Goal: Information Seeking & Learning: Learn about a topic

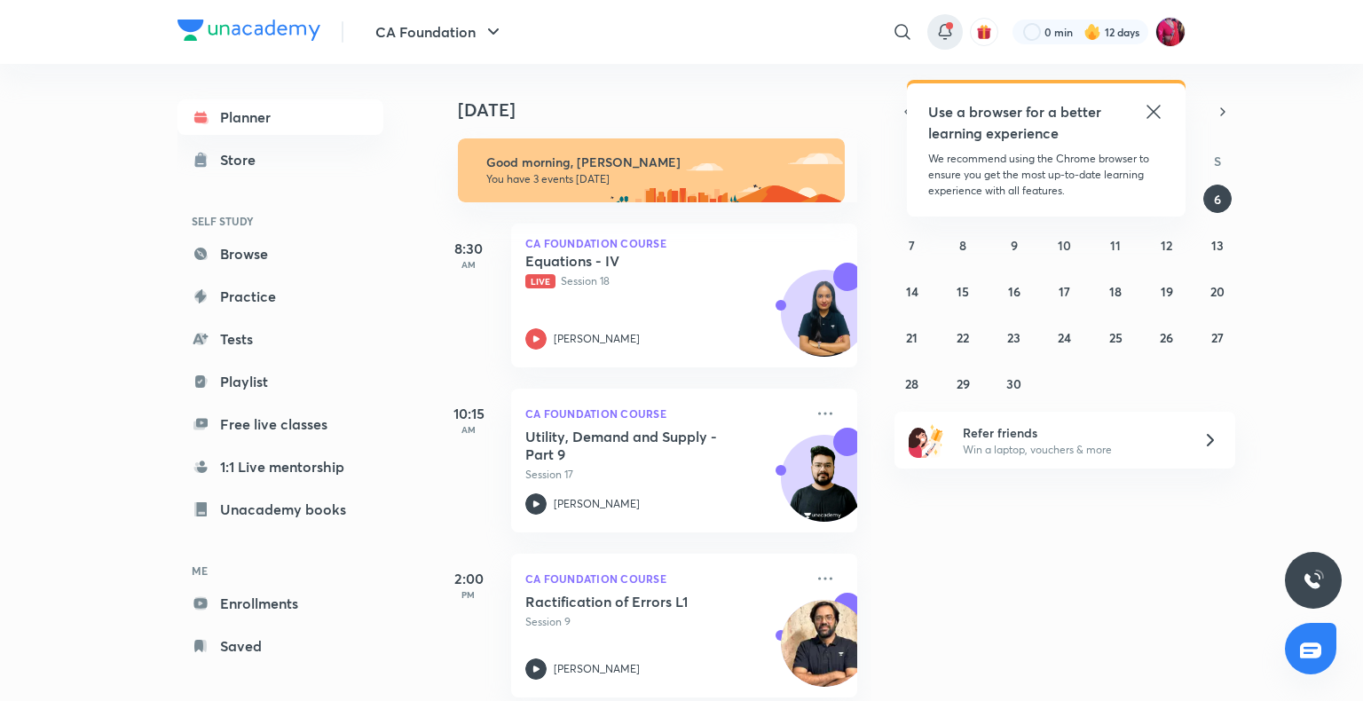
click at [943, 27] on icon at bounding box center [944, 31] width 21 height 21
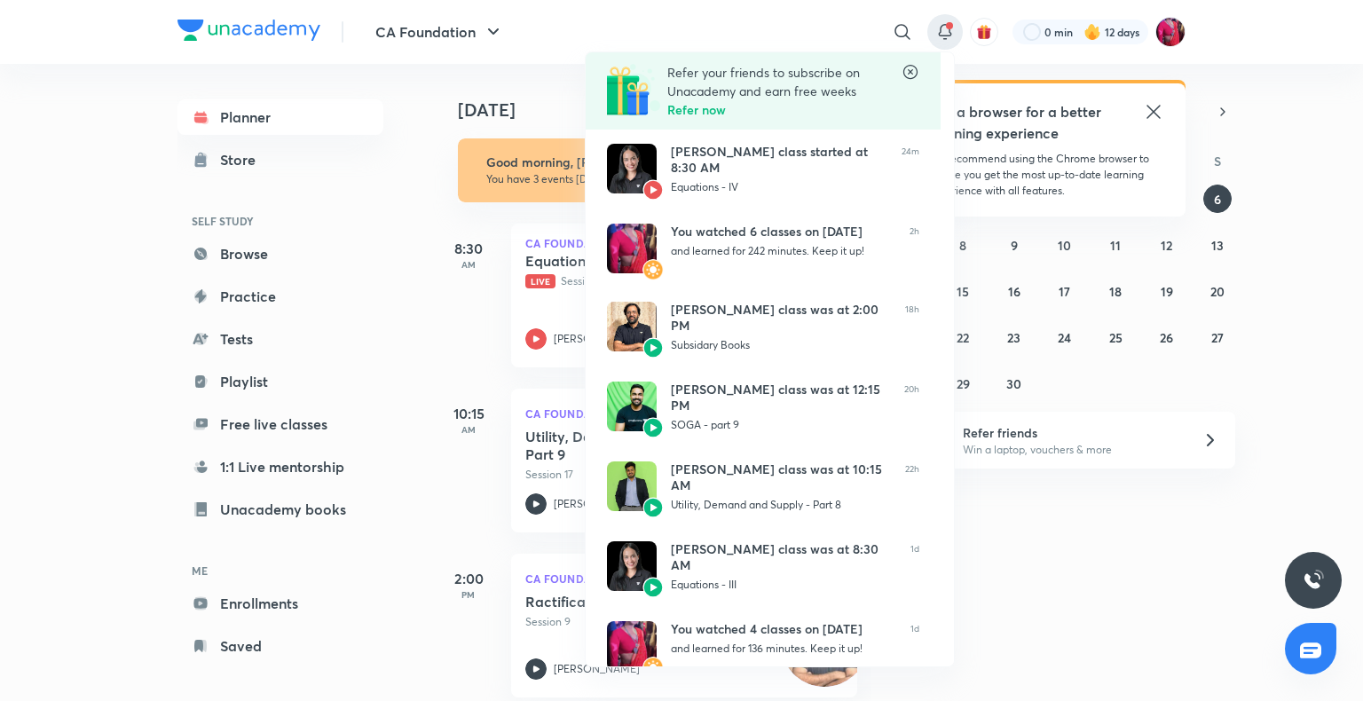
click at [405, 62] on div at bounding box center [681, 350] width 1363 height 701
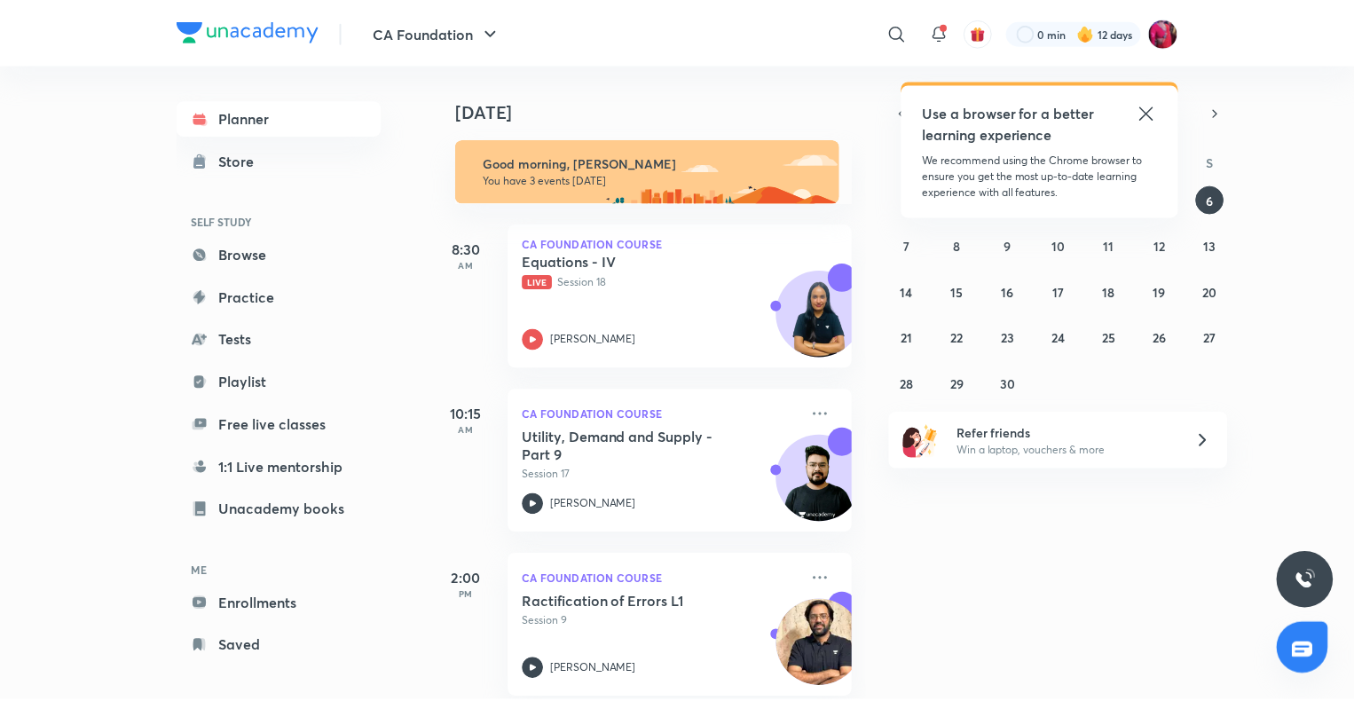
scroll to position [12, 0]
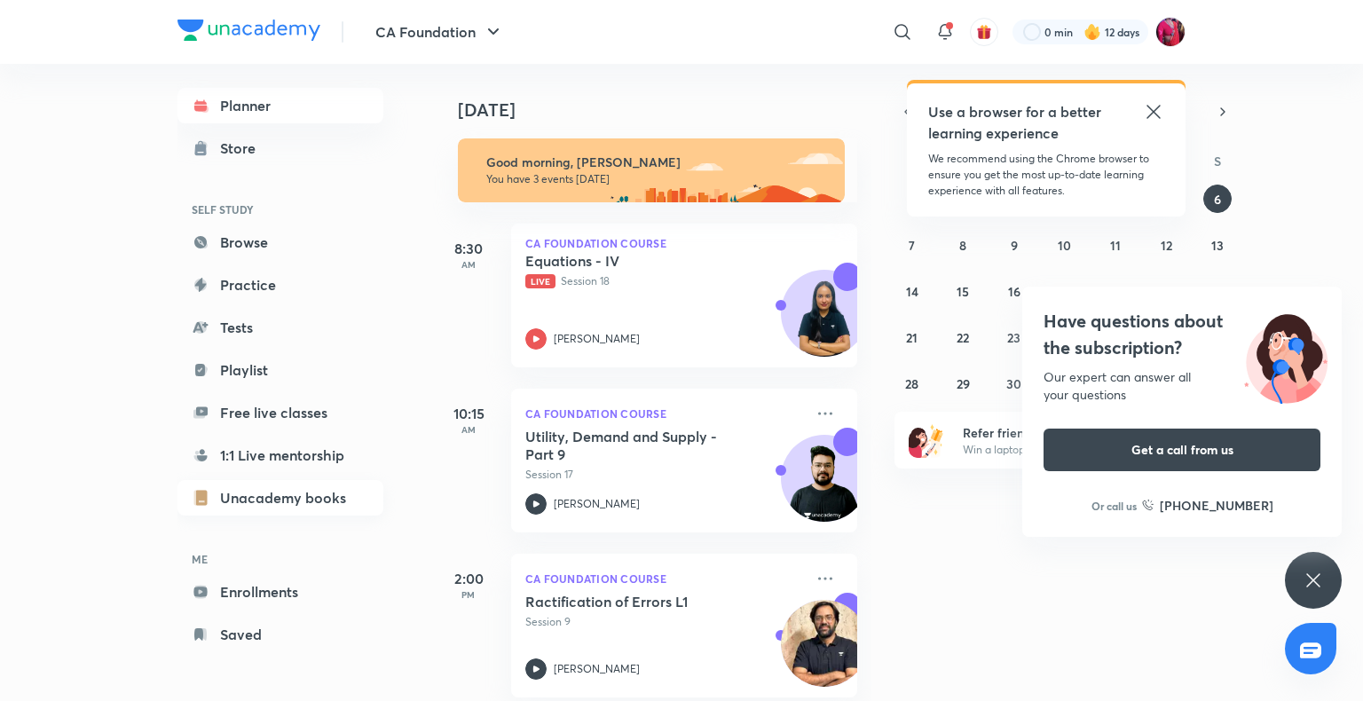
click at [305, 505] on link "Unacademy books" at bounding box center [280, 497] width 206 height 35
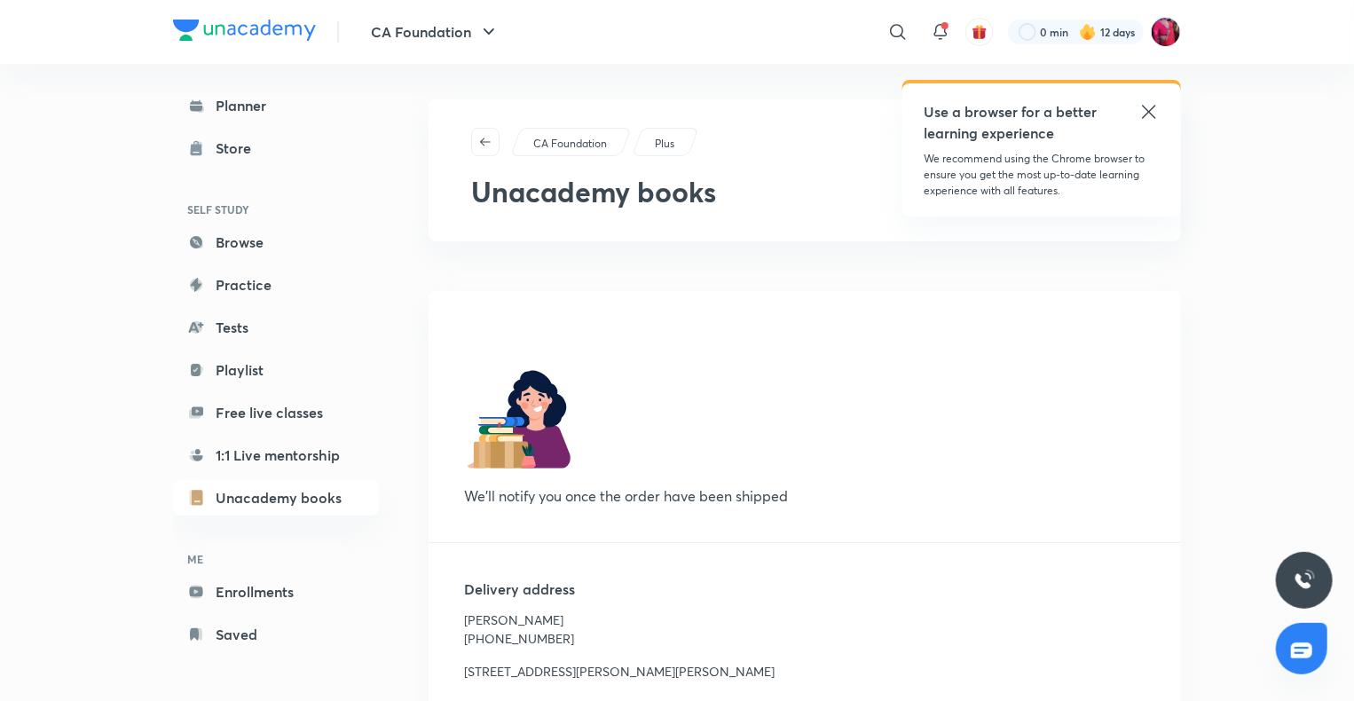
scroll to position [228, 0]
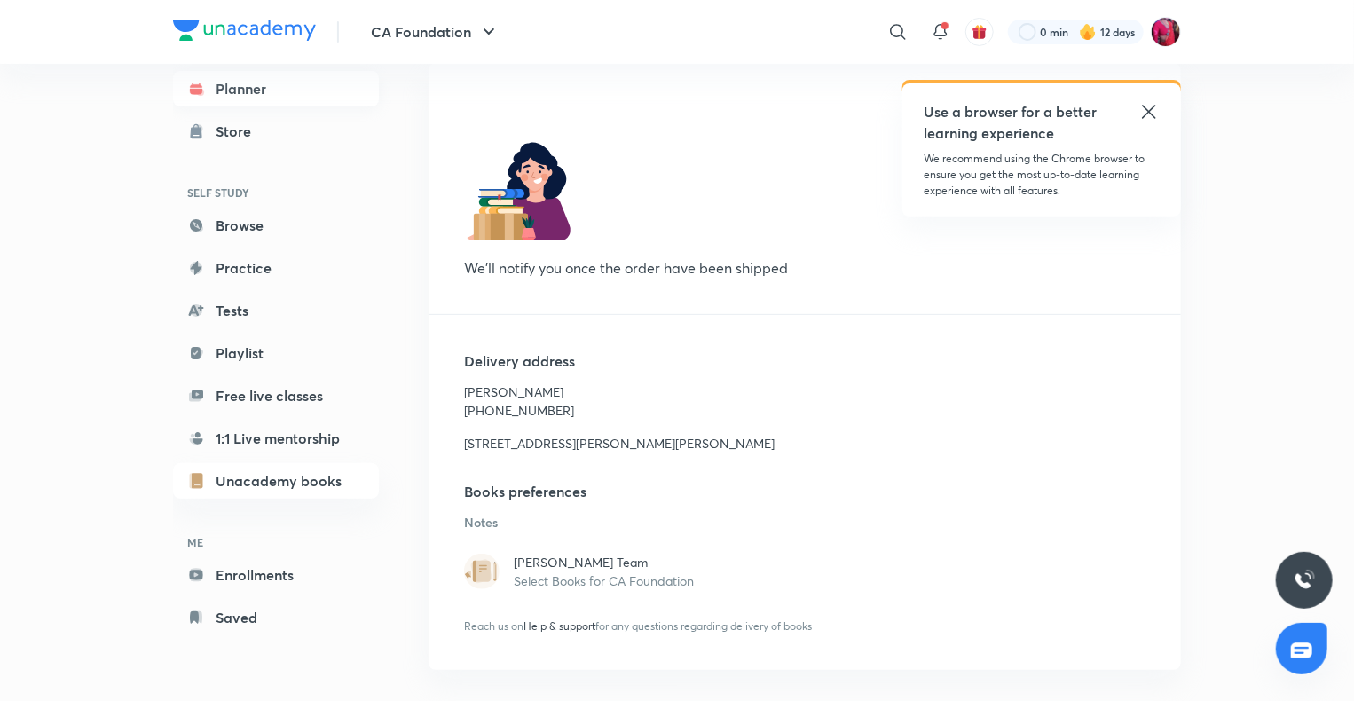
click at [294, 80] on link "Planner" at bounding box center [276, 88] width 206 height 35
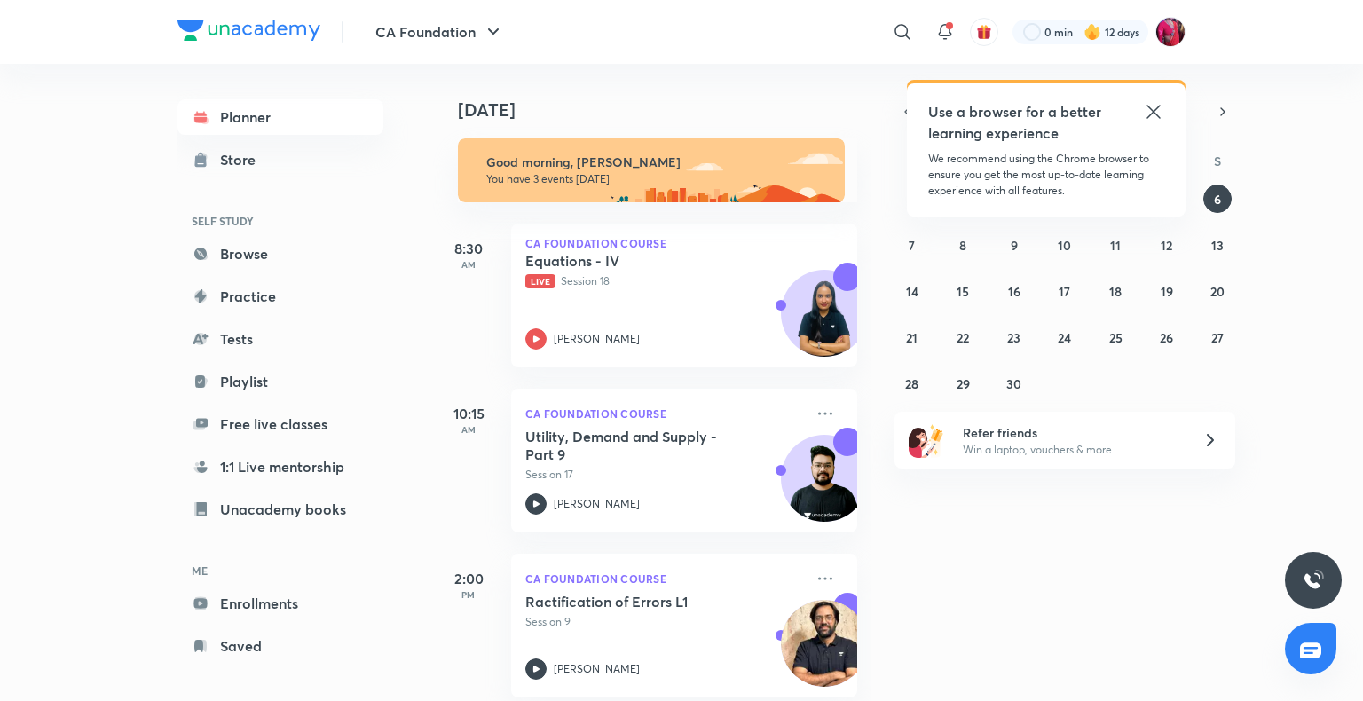
click at [1144, 113] on icon at bounding box center [1153, 111] width 21 height 21
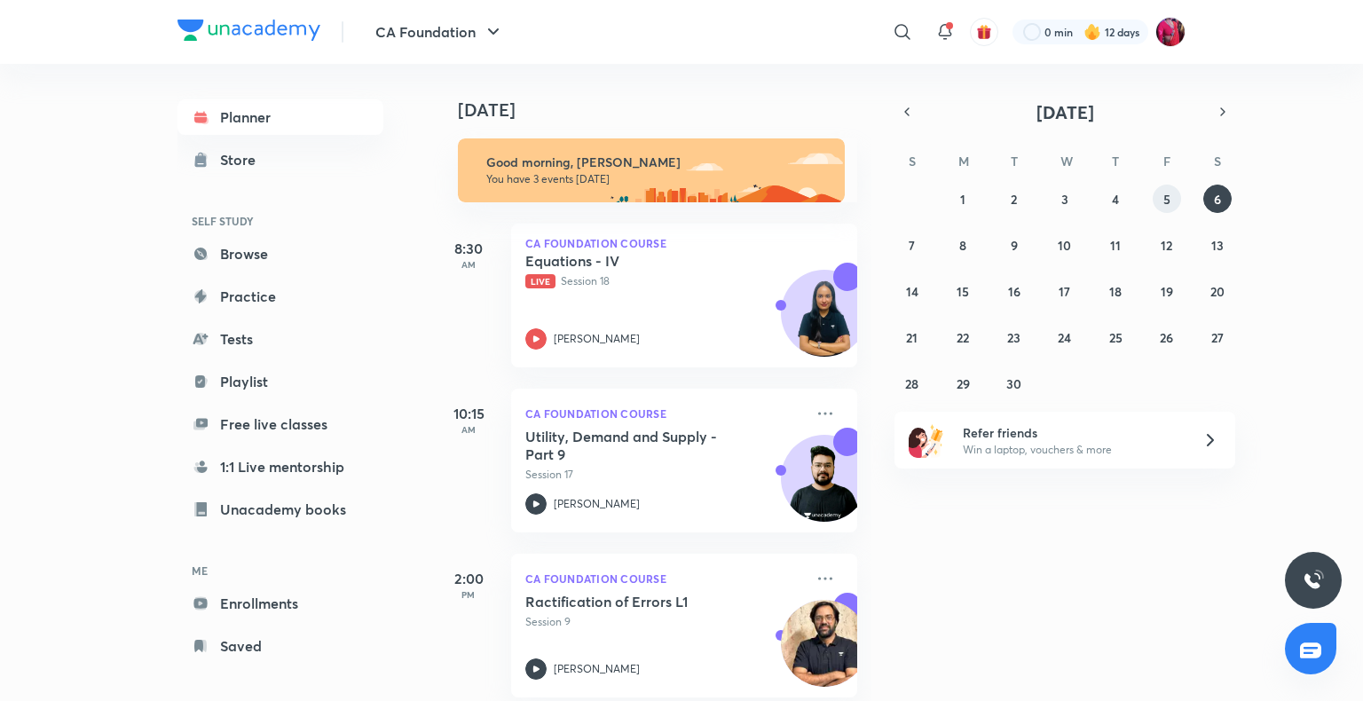
click at [1168, 204] on abbr "5" at bounding box center [1166, 199] width 7 height 17
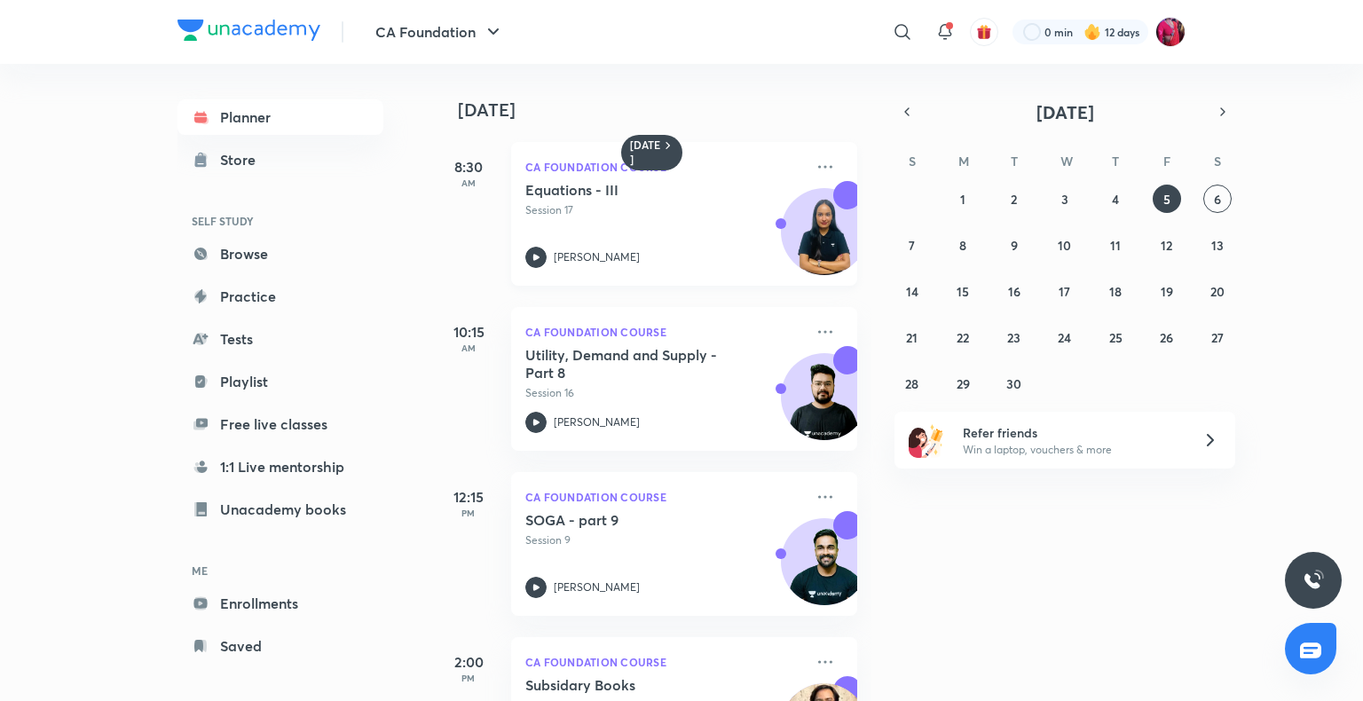
click at [539, 244] on div "Equations - III Session 17 [PERSON_NAME]" at bounding box center [664, 224] width 279 height 87
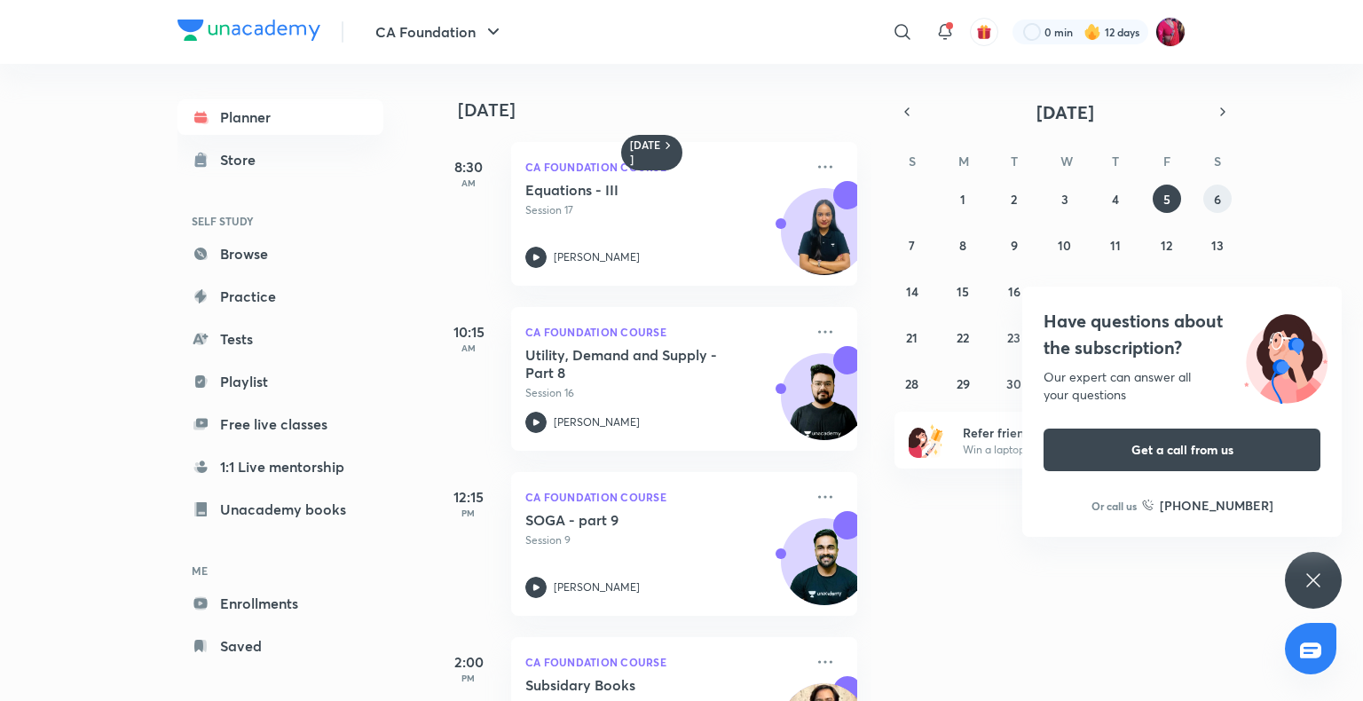
click at [1217, 197] on abbr "6" at bounding box center [1217, 199] width 7 height 17
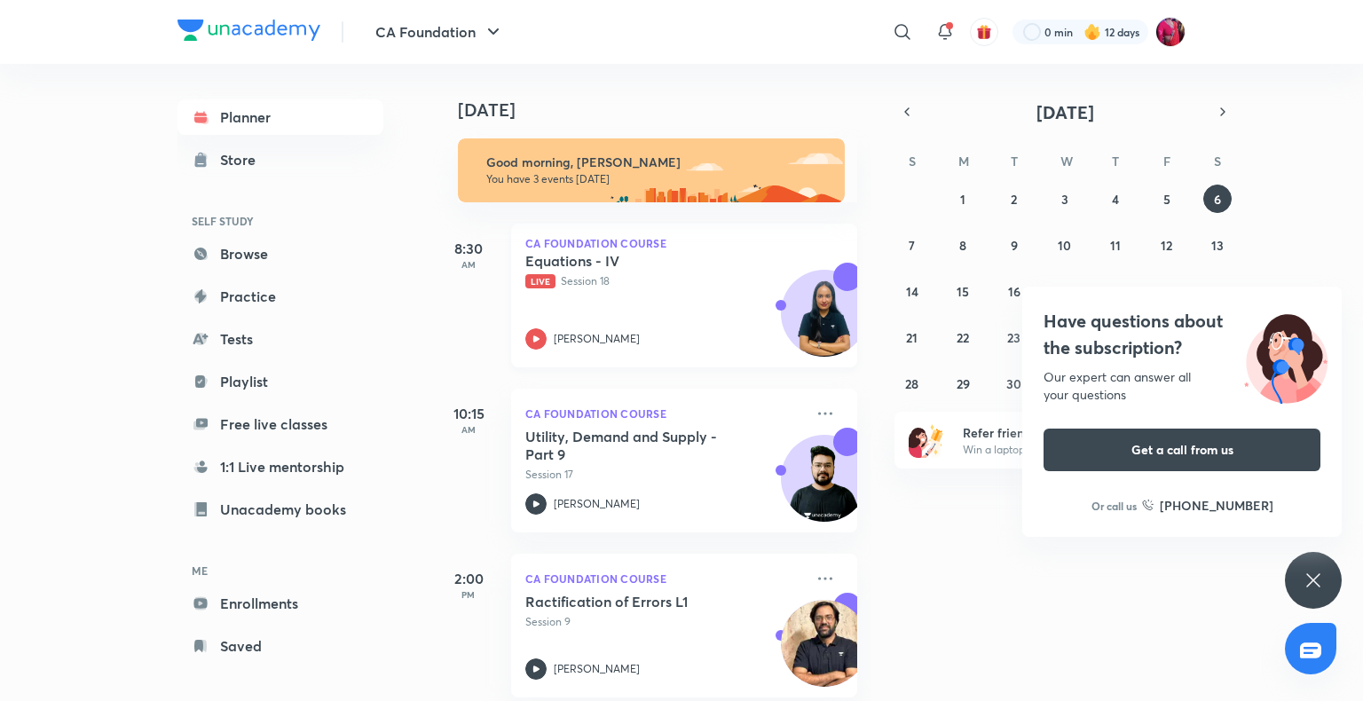
click at [765, 295] on div "Equations - IV Live Session 18 [PERSON_NAME]" at bounding box center [664, 301] width 279 height 98
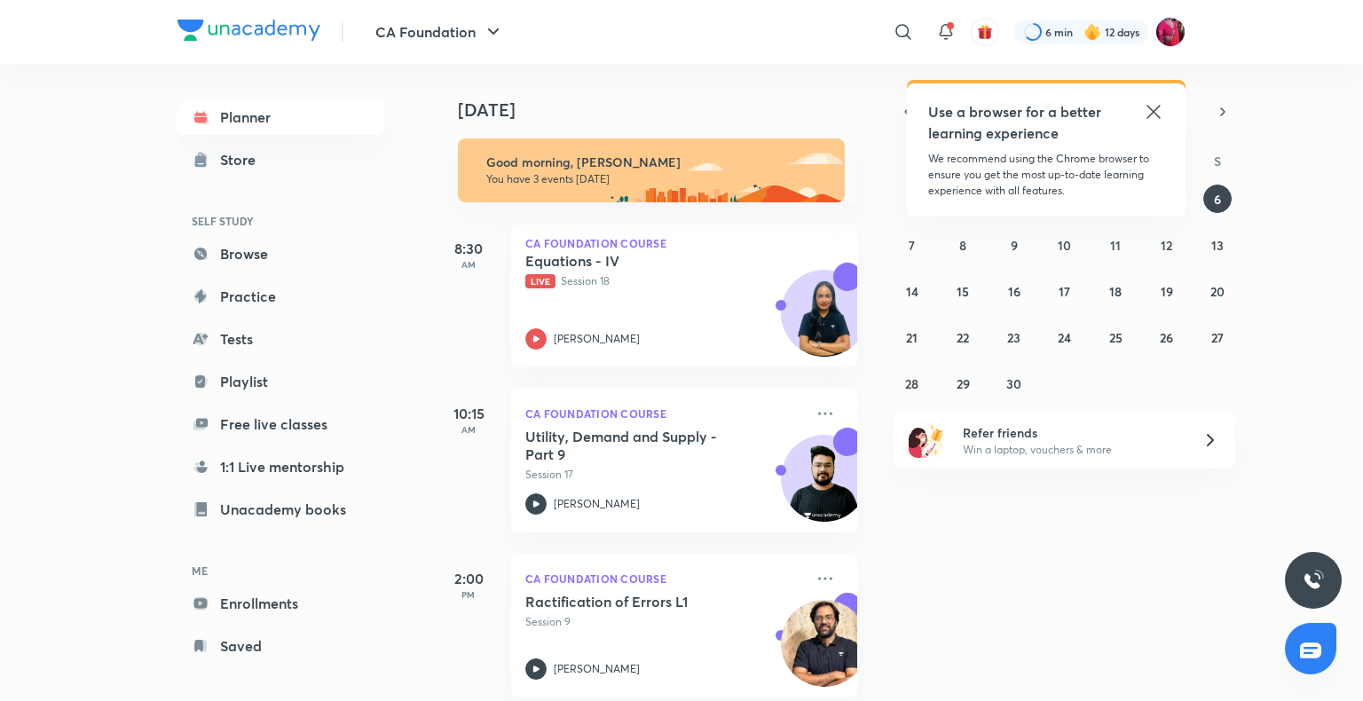
click at [1157, 105] on icon at bounding box center [1153, 111] width 21 height 21
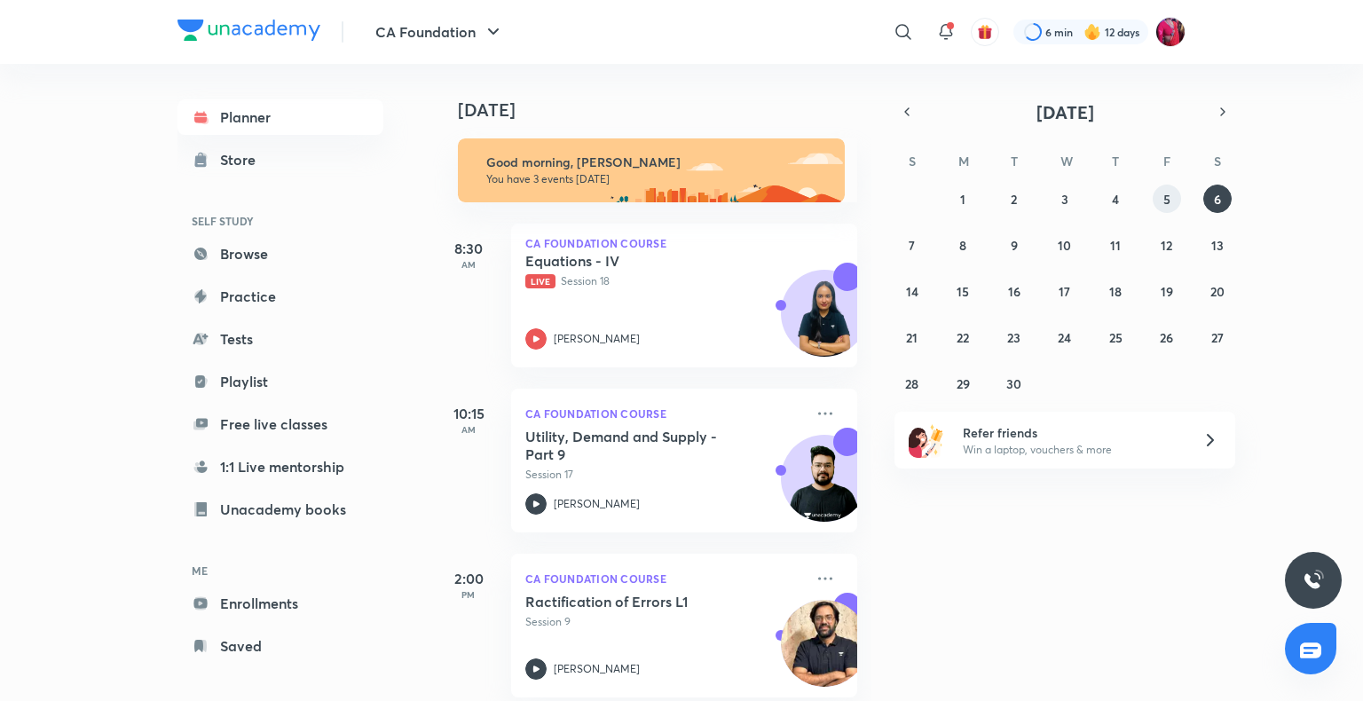
click at [1169, 201] on abbr "5" at bounding box center [1166, 199] width 7 height 17
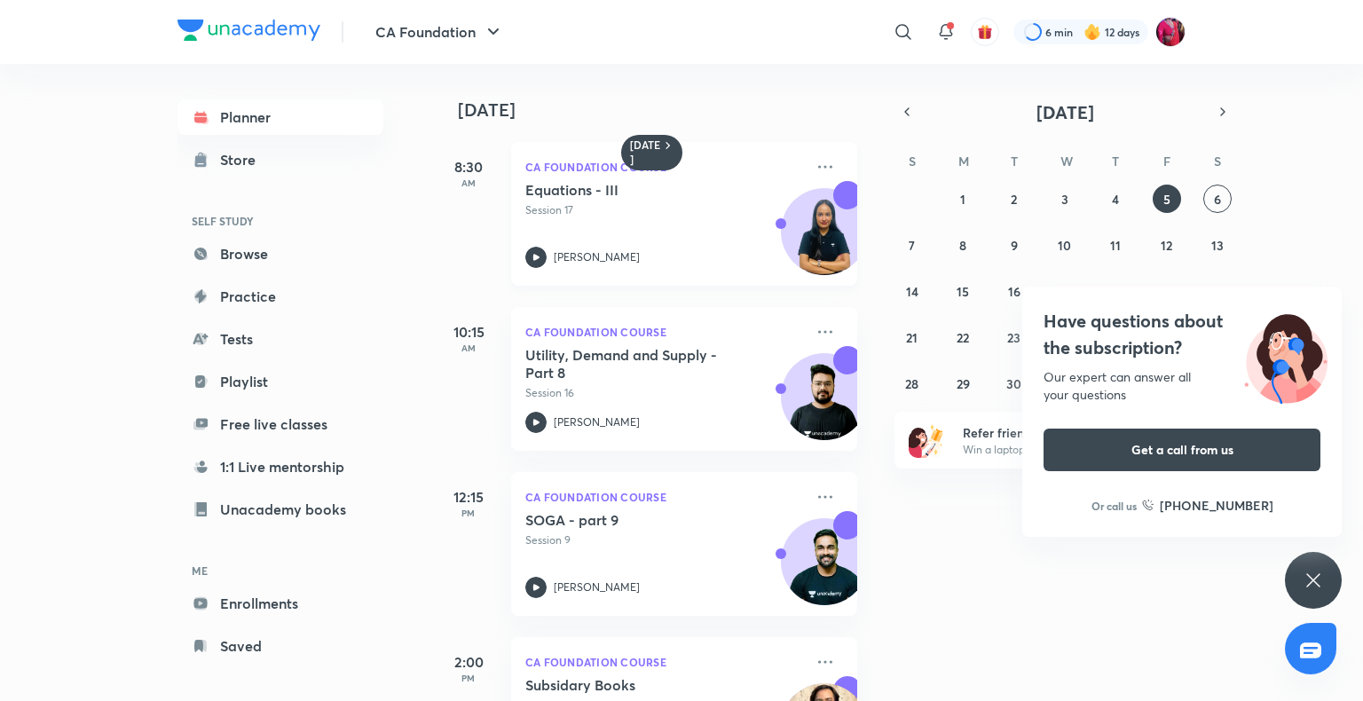
click at [609, 186] on h5 "Equations - III" at bounding box center [635, 190] width 221 height 18
